Goal: Information Seeking & Learning: Learn about a topic

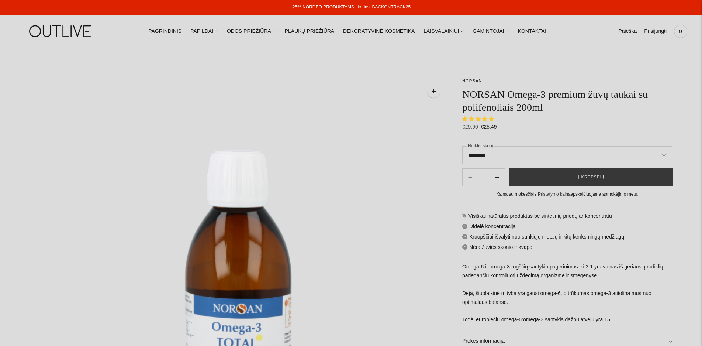
scroll to position [37, 0]
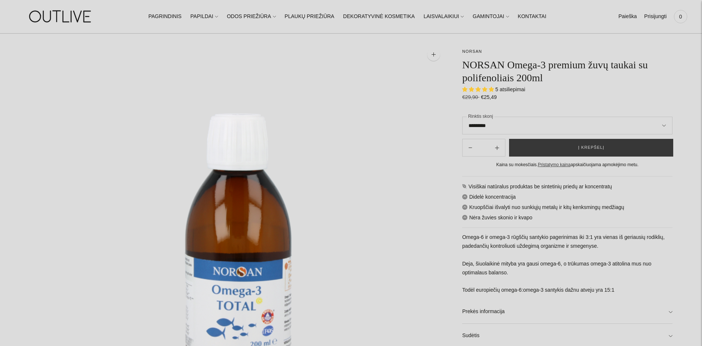
select select "**********"
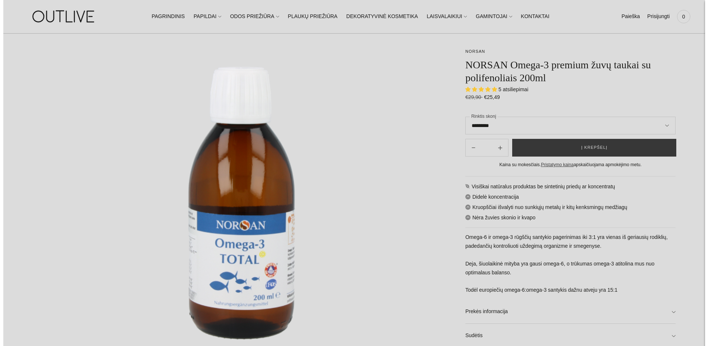
scroll to position [89, 0]
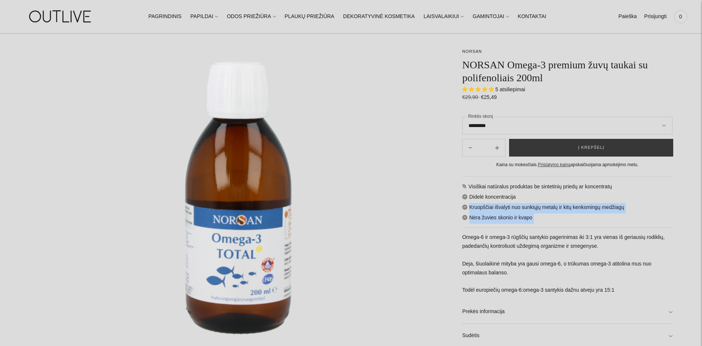
drag, startPoint x: 653, startPoint y: 220, endPoint x: 652, endPoint y: 226, distance: 5.9
click at [652, 226] on div "Visiškai natūralus produktas be sintetinių priedų ar koncentratų Didelė koncent…" at bounding box center [567, 273] width 210 height 195
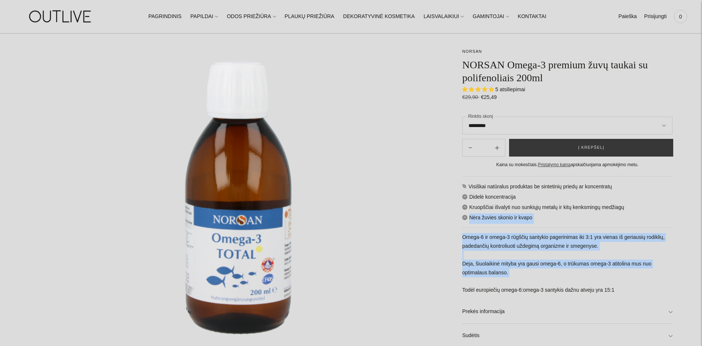
drag, startPoint x: 655, startPoint y: 279, endPoint x: 658, endPoint y: 221, distance: 58.8
click at [658, 221] on div "Visiškai natūralus produktas be sintetinių priedų ar koncentratų Didelė koncent…" at bounding box center [567, 273] width 210 height 195
click at [415, 214] on img at bounding box center [239, 198] width 418 height 418
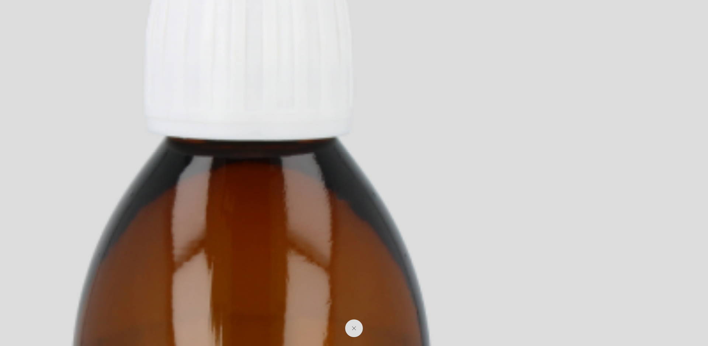
scroll to position [231, 0]
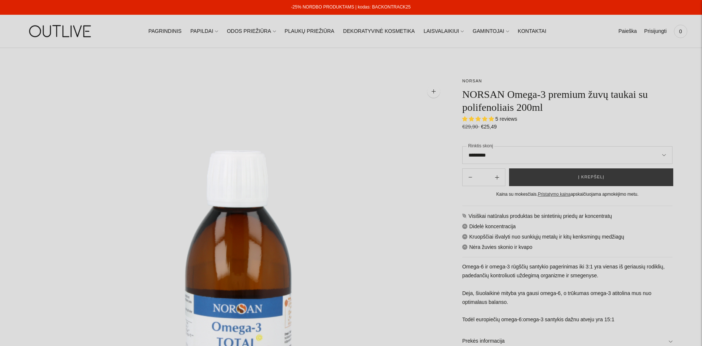
select select "**********"
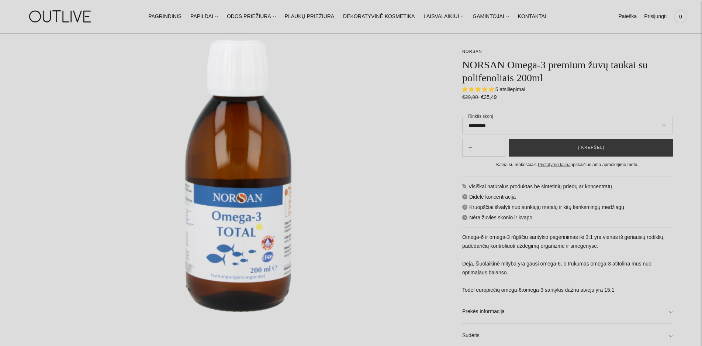
scroll to position [221, 0]
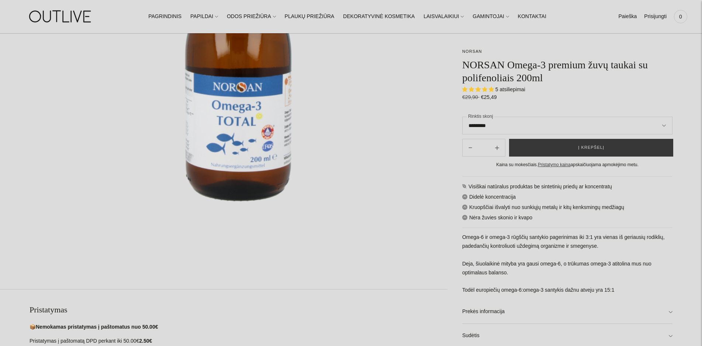
drag, startPoint x: 684, startPoint y: 150, endPoint x: 684, endPoint y: 180, distance: 29.9
drag, startPoint x: 677, startPoint y: 254, endPoint x: 693, endPoint y: 191, distance: 65.1
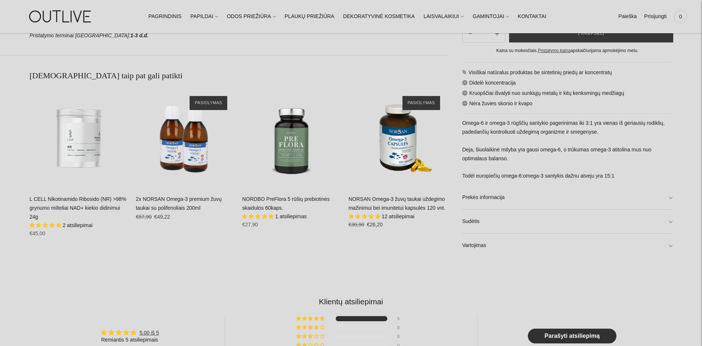
scroll to position [570, 0]
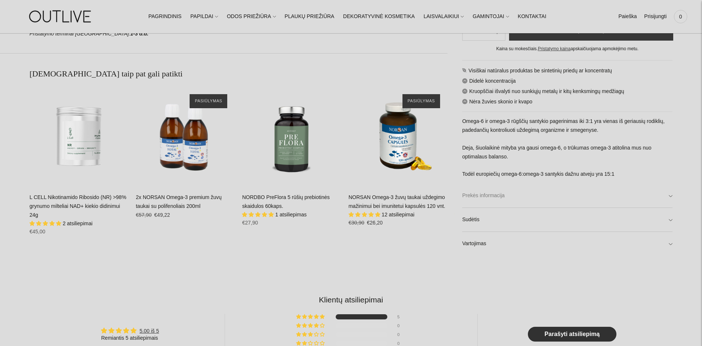
click at [670, 194] on link "Prekės informacija" at bounding box center [567, 196] width 210 height 24
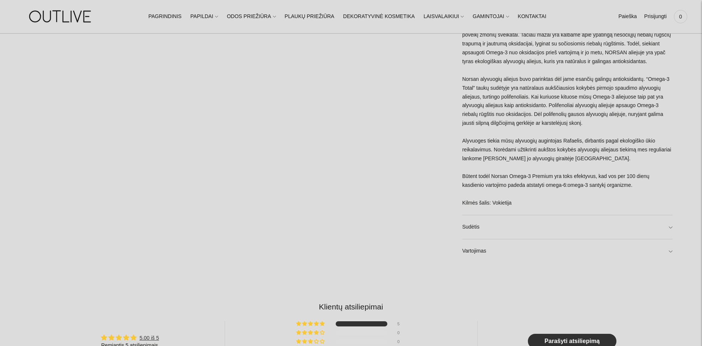
scroll to position [802, 0]
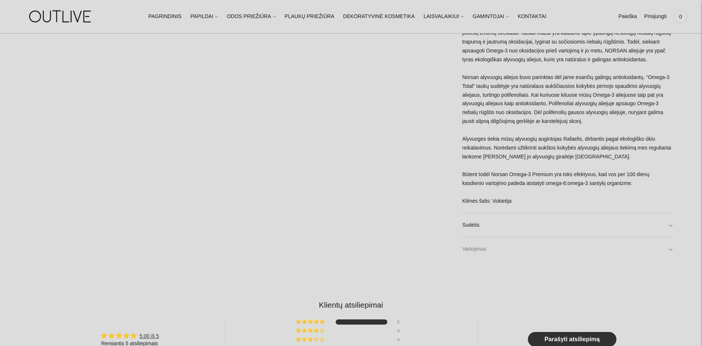
click at [670, 249] on link "Vartojimas" at bounding box center [567, 249] width 210 height 24
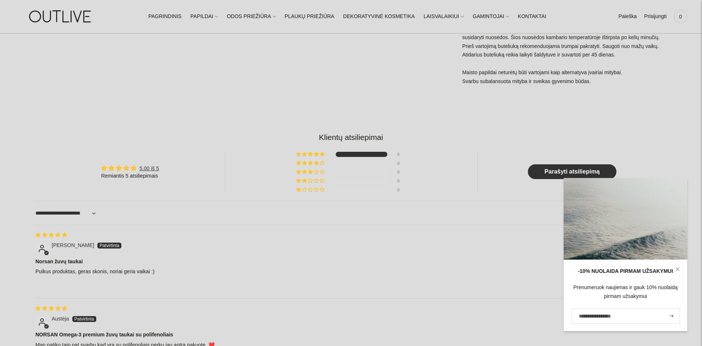
scroll to position [1164, 0]
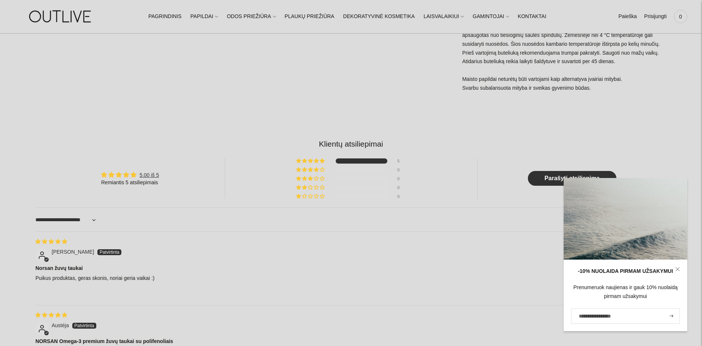
click at [678, 268] on icon at bounding box center [677, 269] width 4 height 4
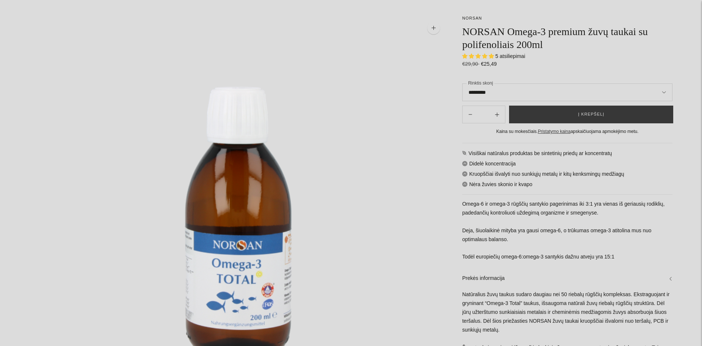
scroll to position [0, 0]
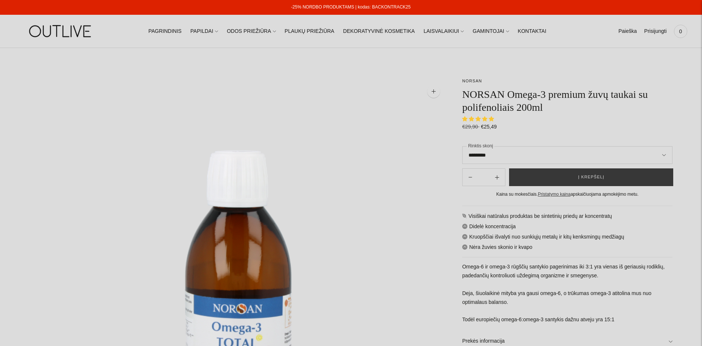
select select "**********"
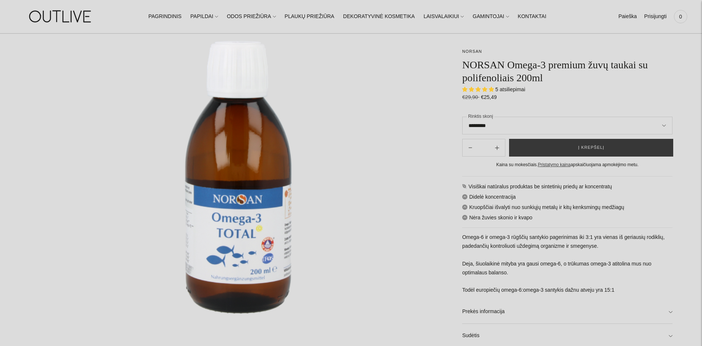
scroll to position [148, 0]
